Goal: Transaction & Acquisition: Purchase product/service

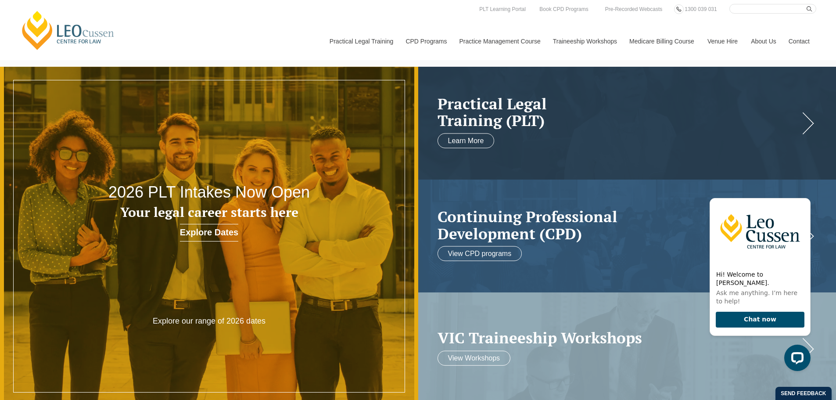
click at [765, 7] on input "Search here" at bounding box center [772, 9] width 87 height 10
type input "navigating deeds of company"
click at [807, 4] on button "submit" at bounding box center [812, 9] width 10 height 10
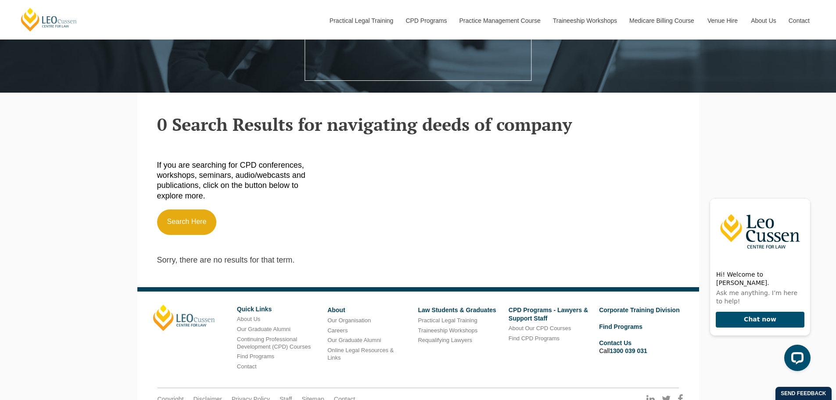
scroll to position [263, 0]
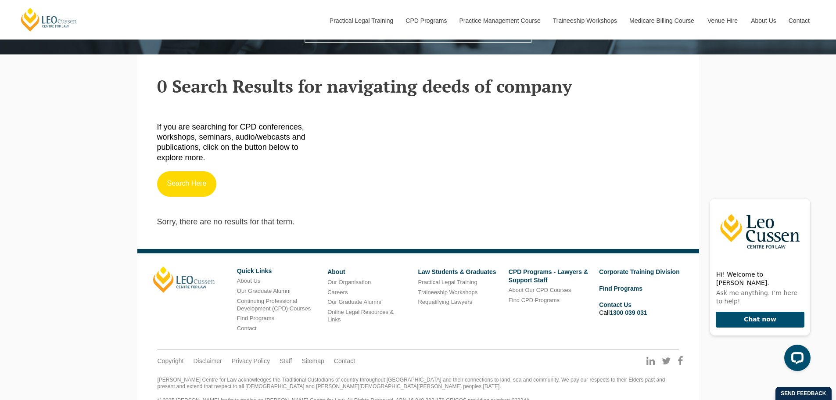
click at [176, 182] on link "Search Here" at bounding box center [187, 183] width 60 height 25
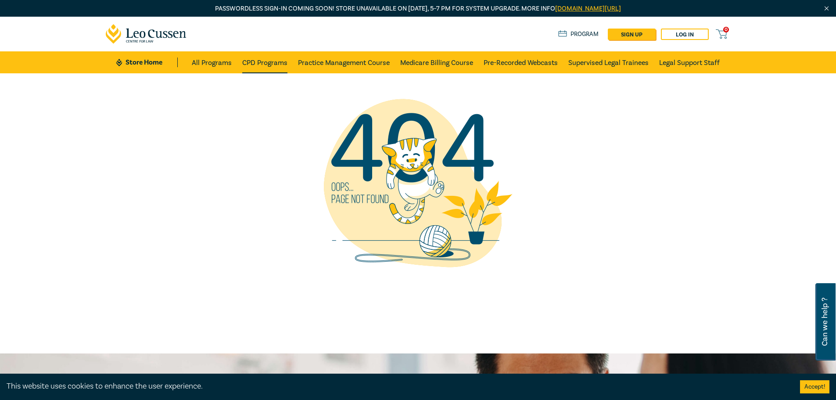
click at [251, 61] on link "CPD Programs" at bounding box center [264, 62] width 45 height 22
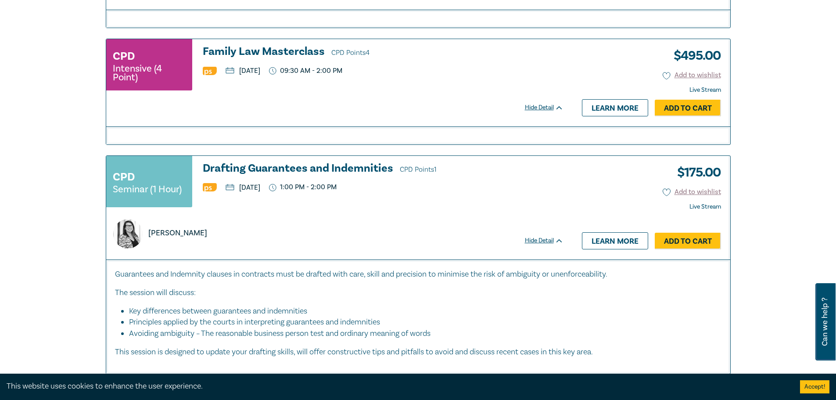
scroll to position [2195, 0]
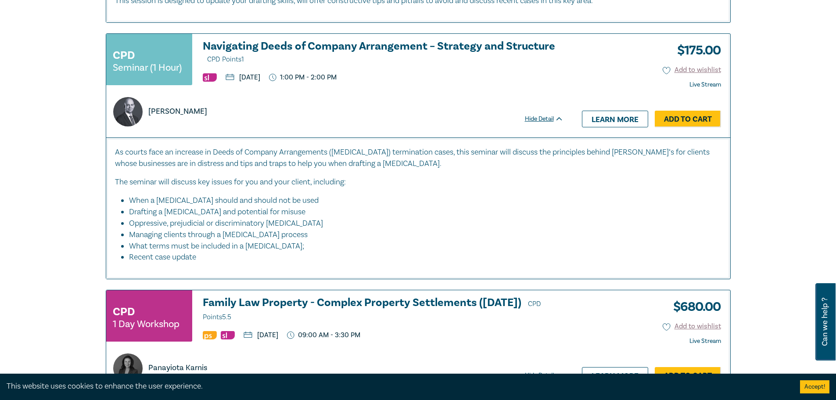
click at [233, 45] on h3 "Navigating Deeds of Company Arrangement – Strategy and Structure CPD Points 1" at bounding box center [383, 52] width 361 height 25
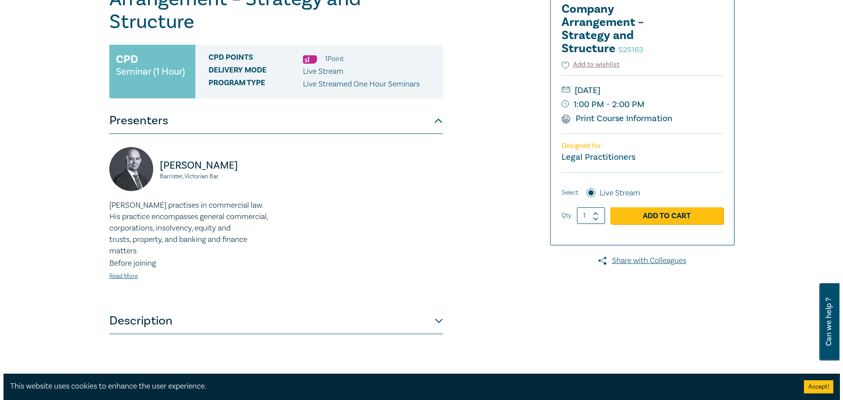
scroll to position [176, 0]
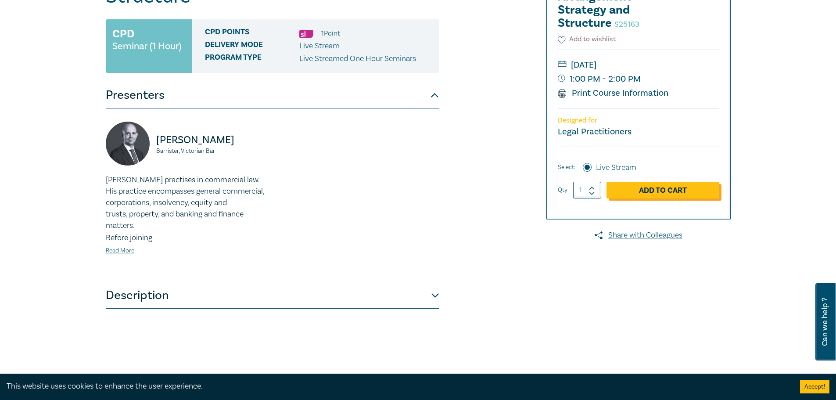
click at [679, 188] on link "Add to Cart" at bounding box center [663, 190] width 113 height 17
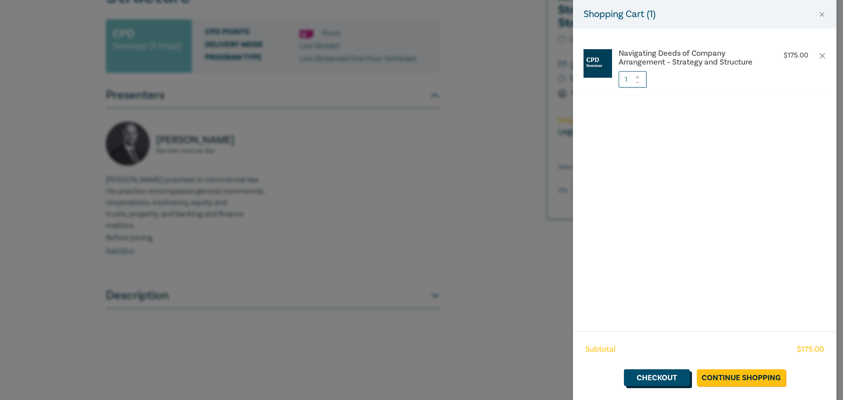
click at [664, 374] on link "Checkout" at bounding box center [657, 377] width 66 height 17
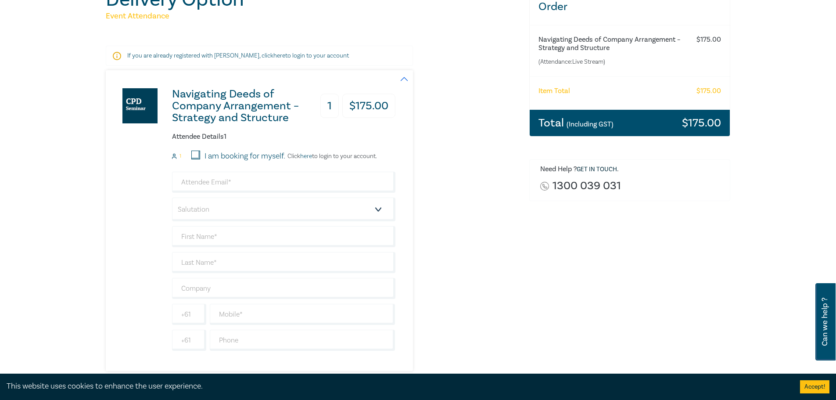
scroll to position [132, 0]
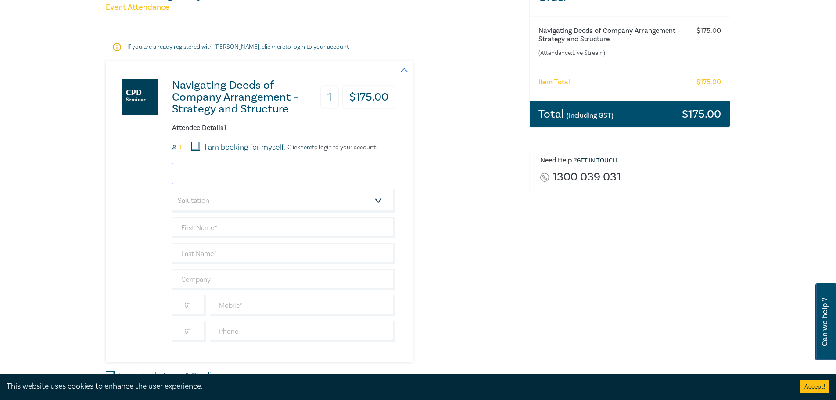
click at [215, 178] on input "email" at bounding box center [283, 173] width 223 height 21
click at [205, 175] on input "email" at bounding box center [283, 173] width 223 height 21
paste input "dimitriak@zervoslawyers.com.au"
type input "dimitriak@zervoslawyers.com.au"
click at [292, 198] on select "Salutation Mr. Mrs. Ms. Miss Dr. Prof. Other" at bounding box center [283, 201] width 223 height 24
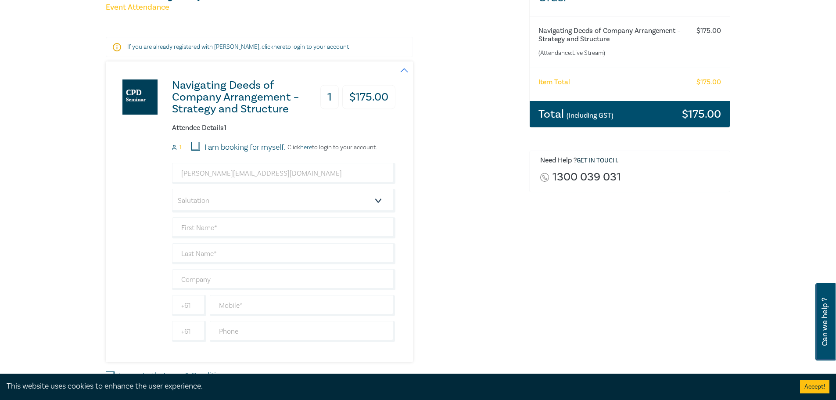
click at [630, 251] on div "Order Navigating Deeds of Company Arrangement – Strategy and Structure (Attenda…" at bounding box center [630, 203] width 212 height 449
click at [200, 231] on input "text" at bounding box center [283, 227] width 223 height 21
paste input "Dimitria"
type input "Dimitria"
click at [212, 256] on input "text" at bounding box center [283, 253] width 223 height 21
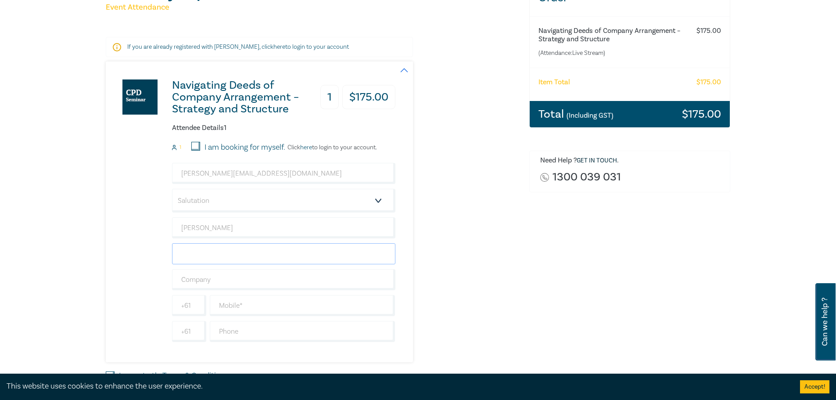
paste input "Kastanis"
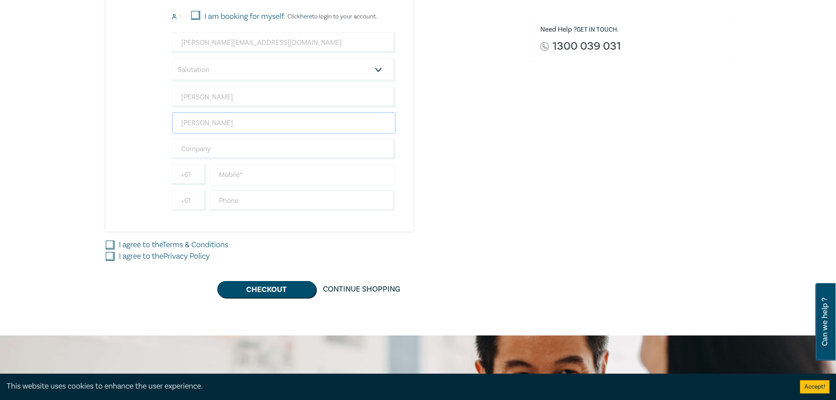
scroll to position [263, 0]
type input "Kastanis"
click at [225, 154] on input "text" at bounding box center [283, 147] width 223 height 21
type input "Zervos Lawyers"
click at [268, 177] on input "text" at bounding box center [303, 173] width 186 height 21
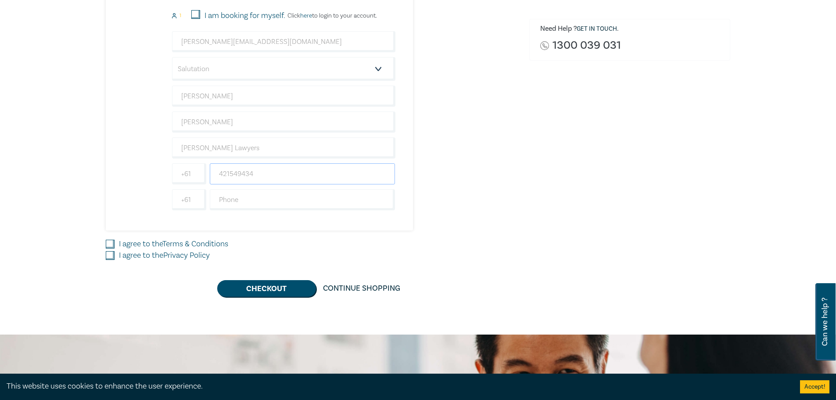
type input "421549434"
click at [112, 242] on input "I agree to the Terms & Conditions" at bounding box center [110, 244] width 9 height 9
click at [106, 240] on input "I agree to the Terms & Conditions" at bounding box center [110, 244] width 9 height 9
checkbox input "true"
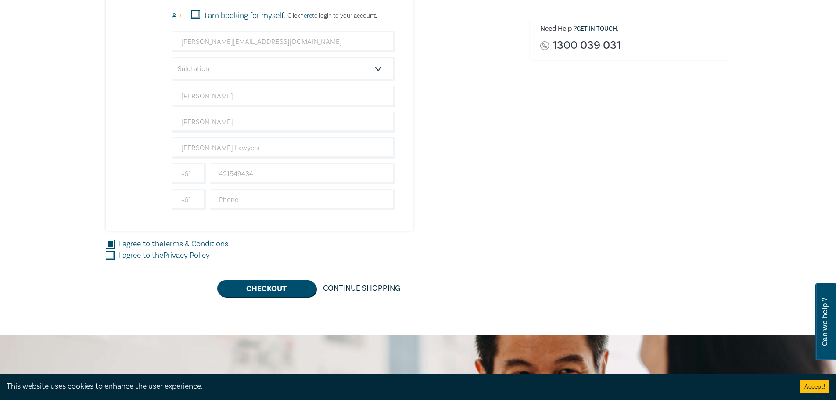
click at [108, 255] on input "I agree to the Privacy Policy" at bounding box center [110, 255] width 9 height 9
checkbox input "true"
click at [265, 290] on button "Checkout" at bounding box center [266, 288] width 99 height 17
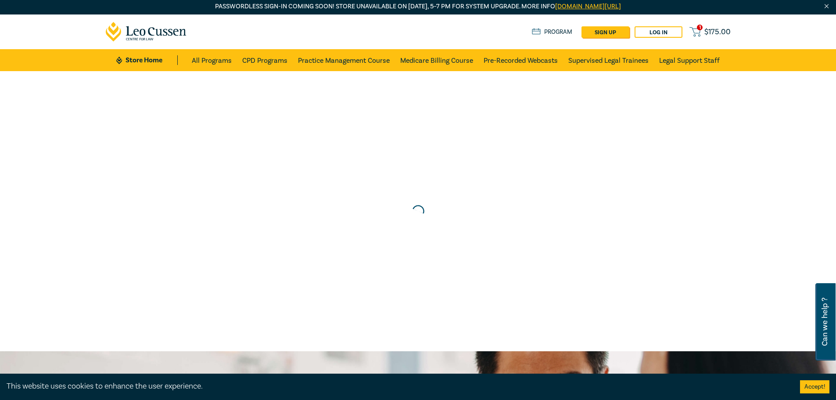
scroll to position [0, 0]
